Goal: Find specific page/section: Find specific page/section

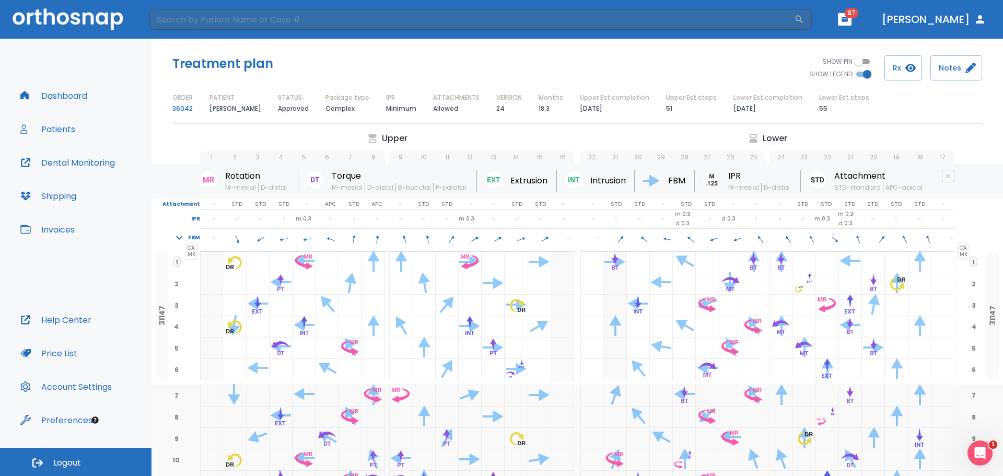
scroll to position [1077, 0]
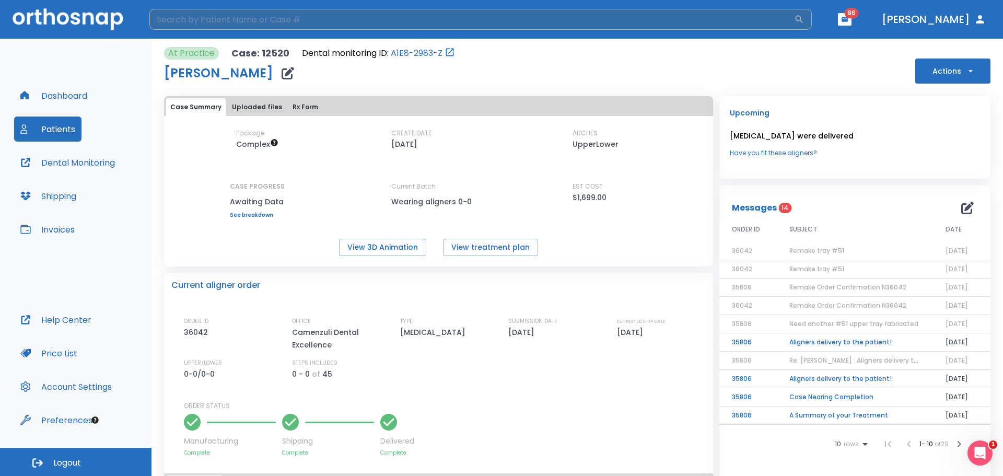
click at [232, 17] on input "search" at bounding box center [471, 19] width 645 height 21
click at [264, 21] on input "[PERSON_NAME]" at bounding box center [471, 19] width 645 height 21
type input "[PERSON_NAME]"
click at [203, 16] on input "[PERSON_NAME]" at bounding box center [470, 19] width 643 height 21
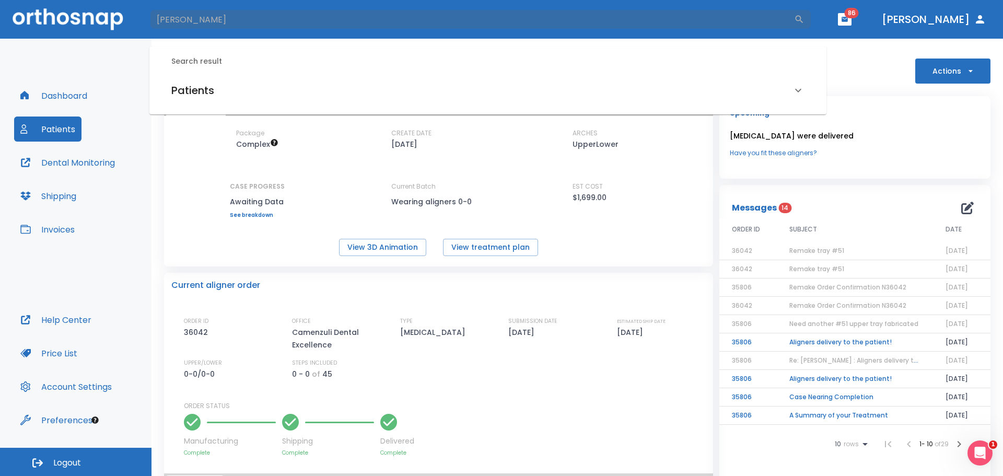
click at [61, 123] on button "Patients" at bounding box center [47, 128] width 67 height 25
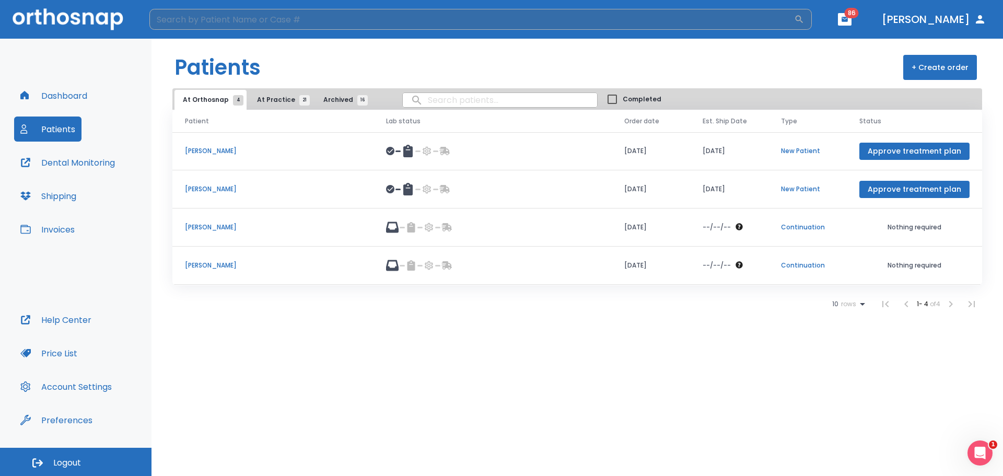
click at [225, 19] on input "search" at bounding box center [471, 19] width 645 height 21
type input "[PERSON_NAME]"
click at [216, 154] on p "[PERSON_NAME]" at bounding box center [273, 150] width 176 height 9
click at [221, 149] on p "[PERSON_NAME]" at bounding box center [273, 150] width 176 height 9
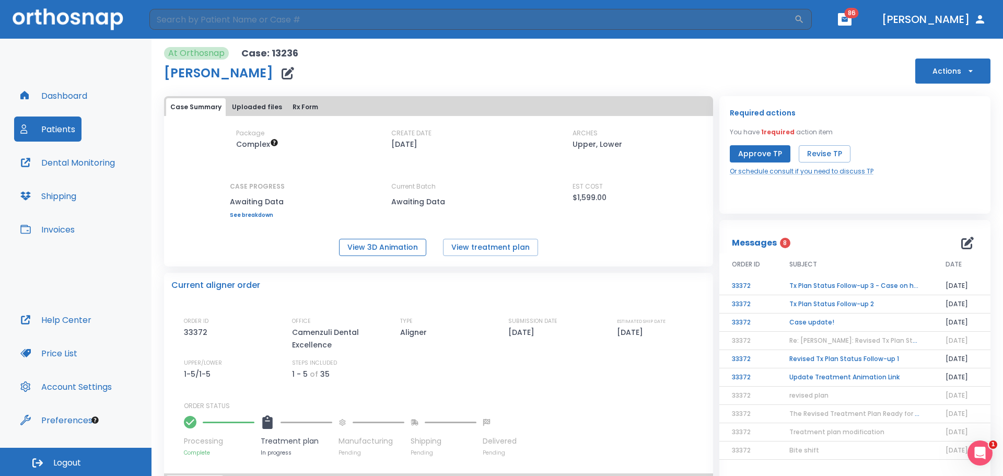
click at [402, 250] on button "View 3D Animation" at bounding box center [382, 247] width 87 height 17
